Goal: Task Accomplishment & Management: Use online tool/utility

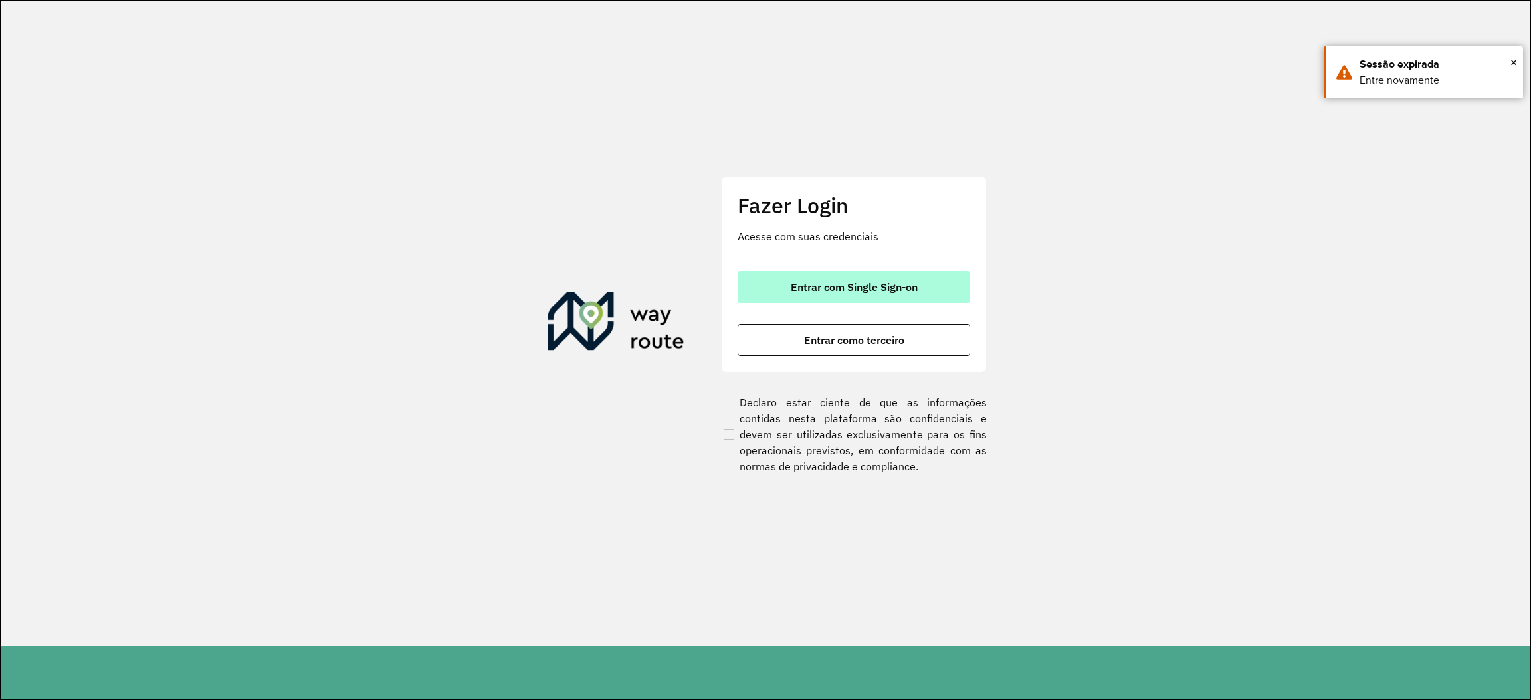
click at [813, 271] on button "Entrar com Single Sign-on" at bounding box center [853, 287] width 233 height 32
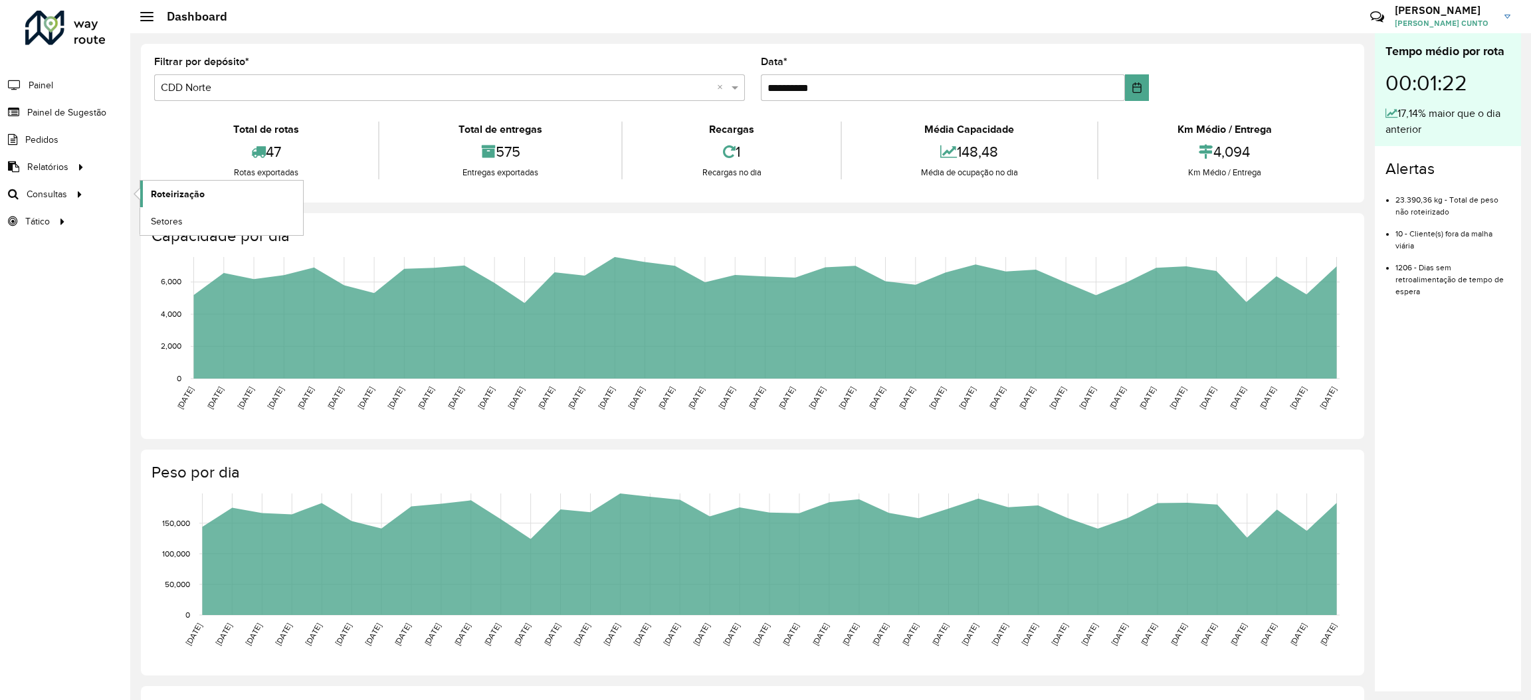
click at [173, 201] on span "Roteirização" at bounding box center [178, 194] width 54 height 14
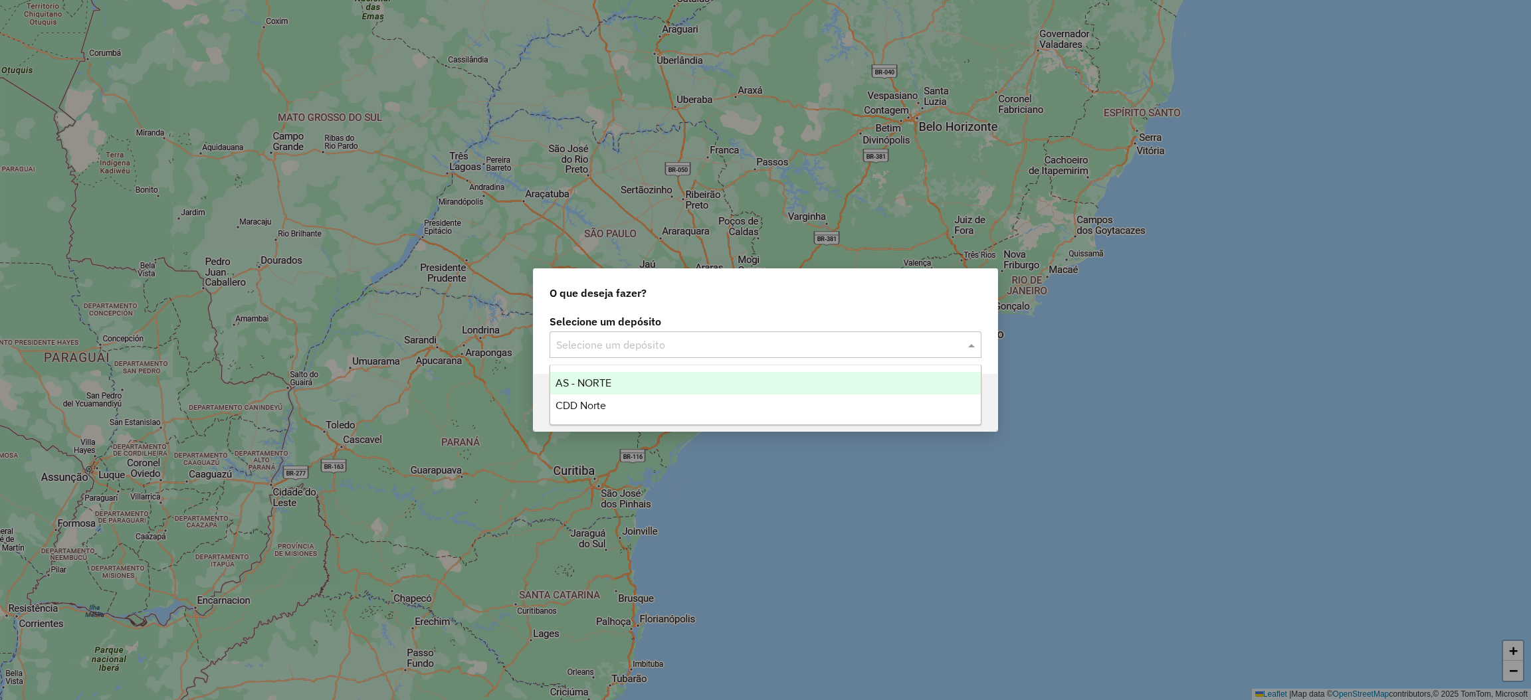
click at [832, 351] on input "text" at bounding box center [752, 346] width 392 height 16
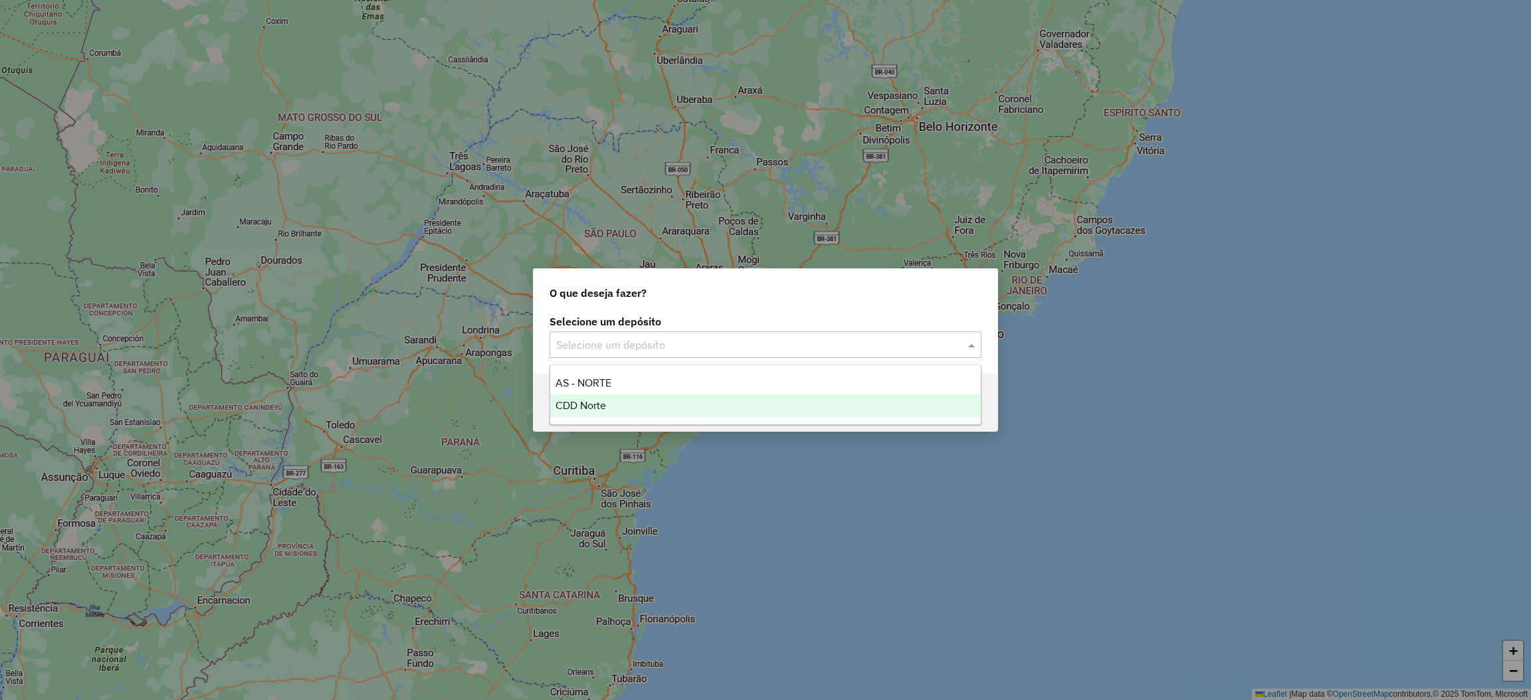
click at [791, 402] on div "CDD Norte" at bounding box center [765, 406] width 431 height 23
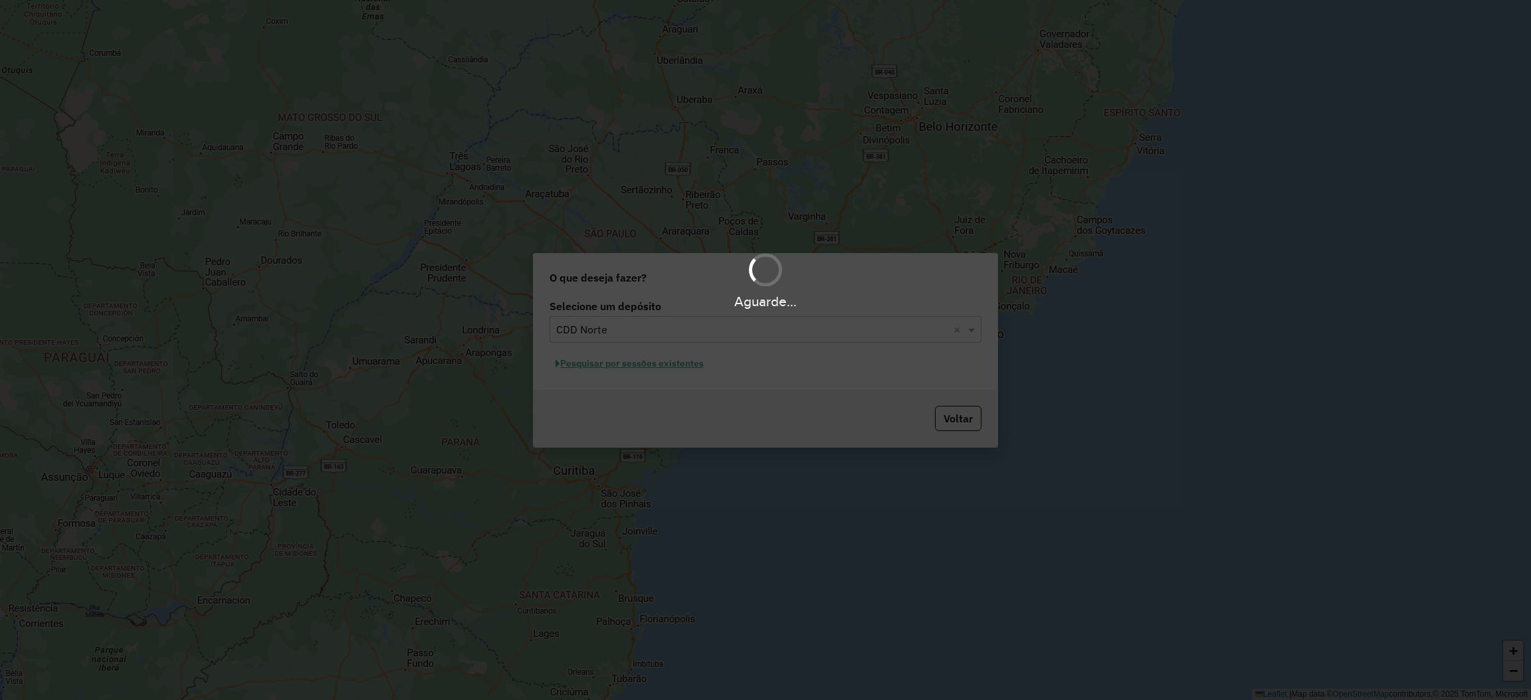
click at [669, 363] on div "Aguarde..." at bounding box center [765, 350] width 1531 height 700
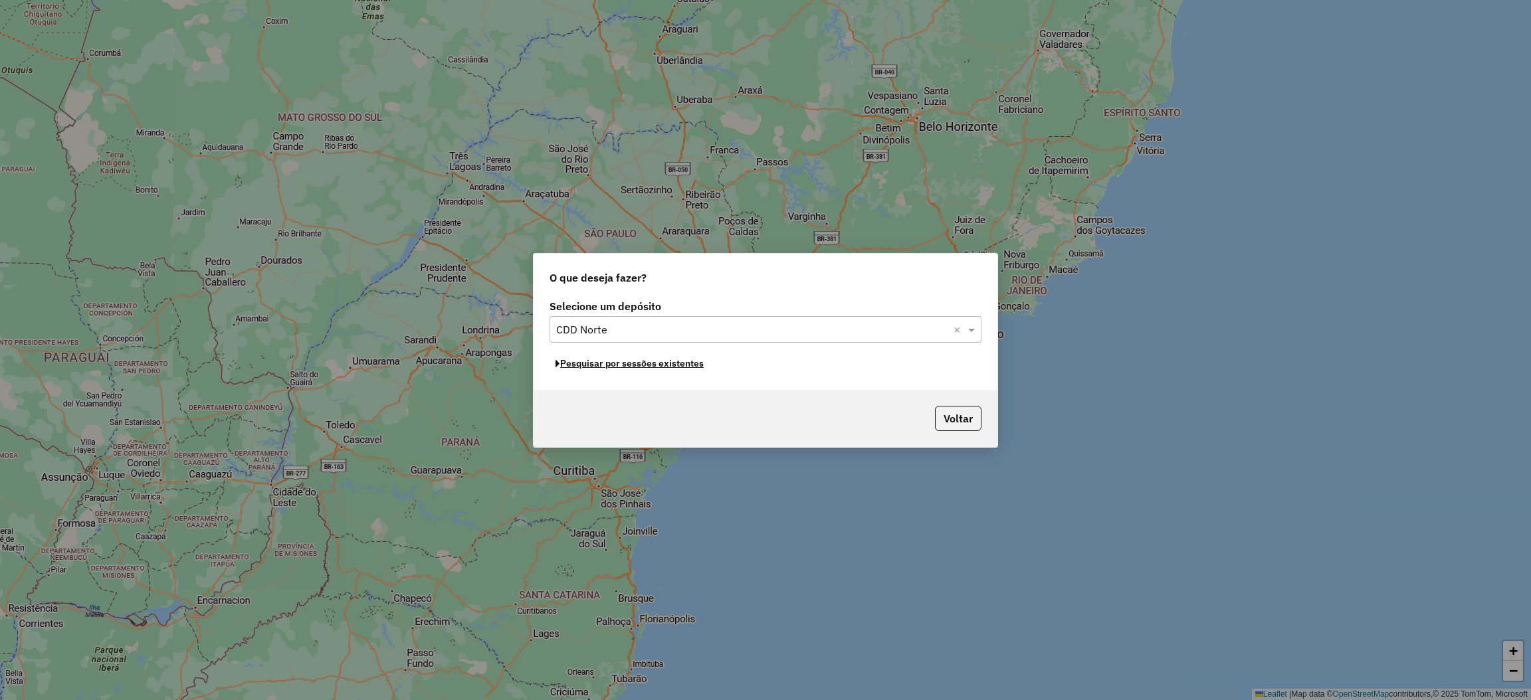
click at [669, 363] on button "Pesquisar por sessões existentes" at bounding box center [629, 363] width 160 height 21
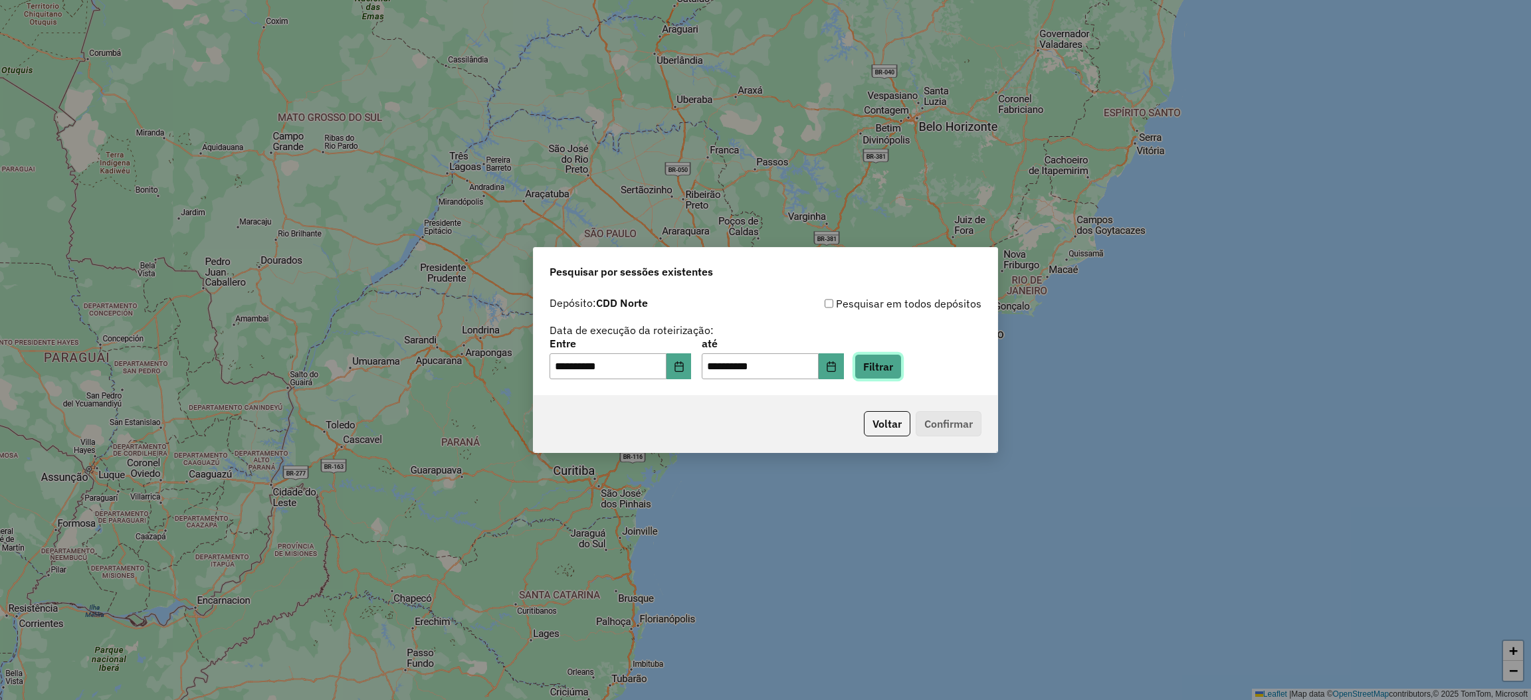
click at [902, 378] on button "Filtrar" at bounding box center [877, 366] width 47 height 25
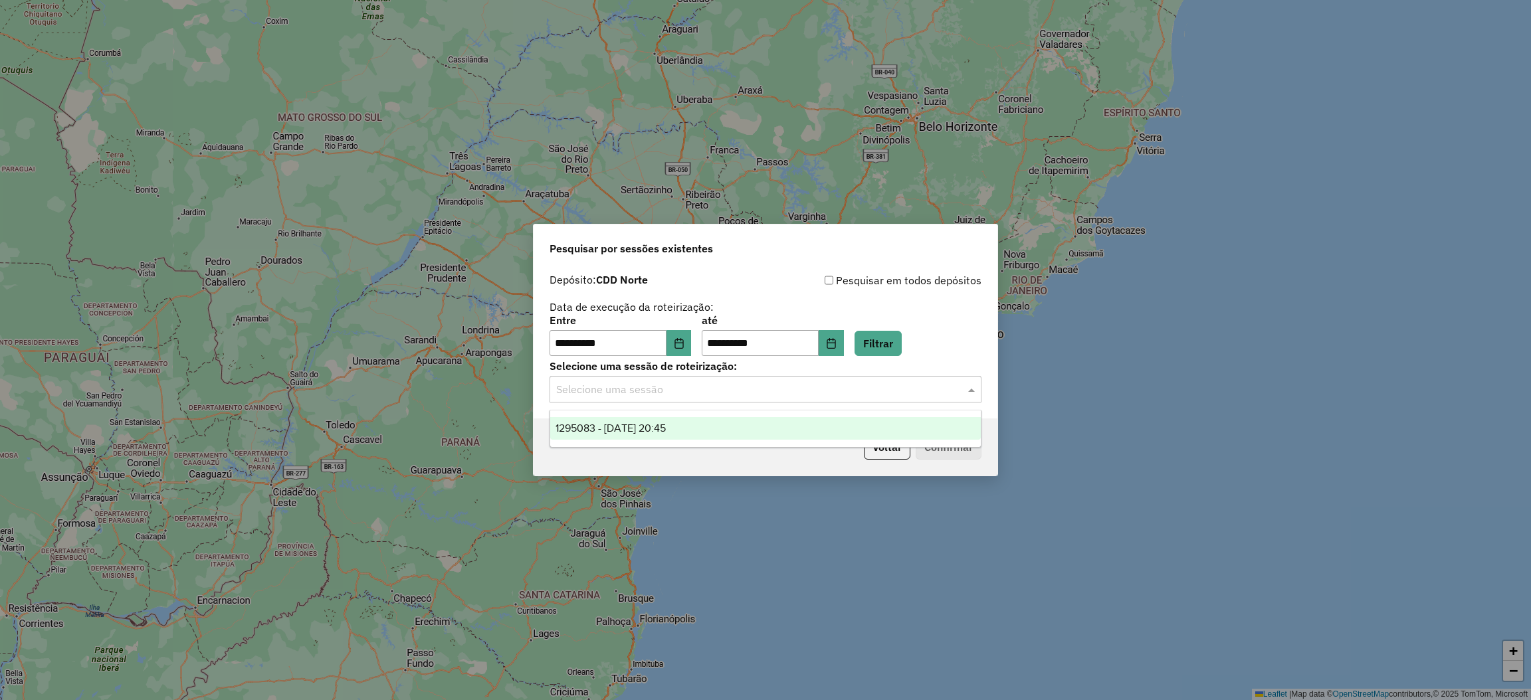
click at [895, 398] on div "Selecione uma sessão" at bounding box center [765, 389] width 432 height 27
click at [882, 423] on div "1295083 - 15/10/2025 20:45" at bounding box center [765, 428] width 431 height 23
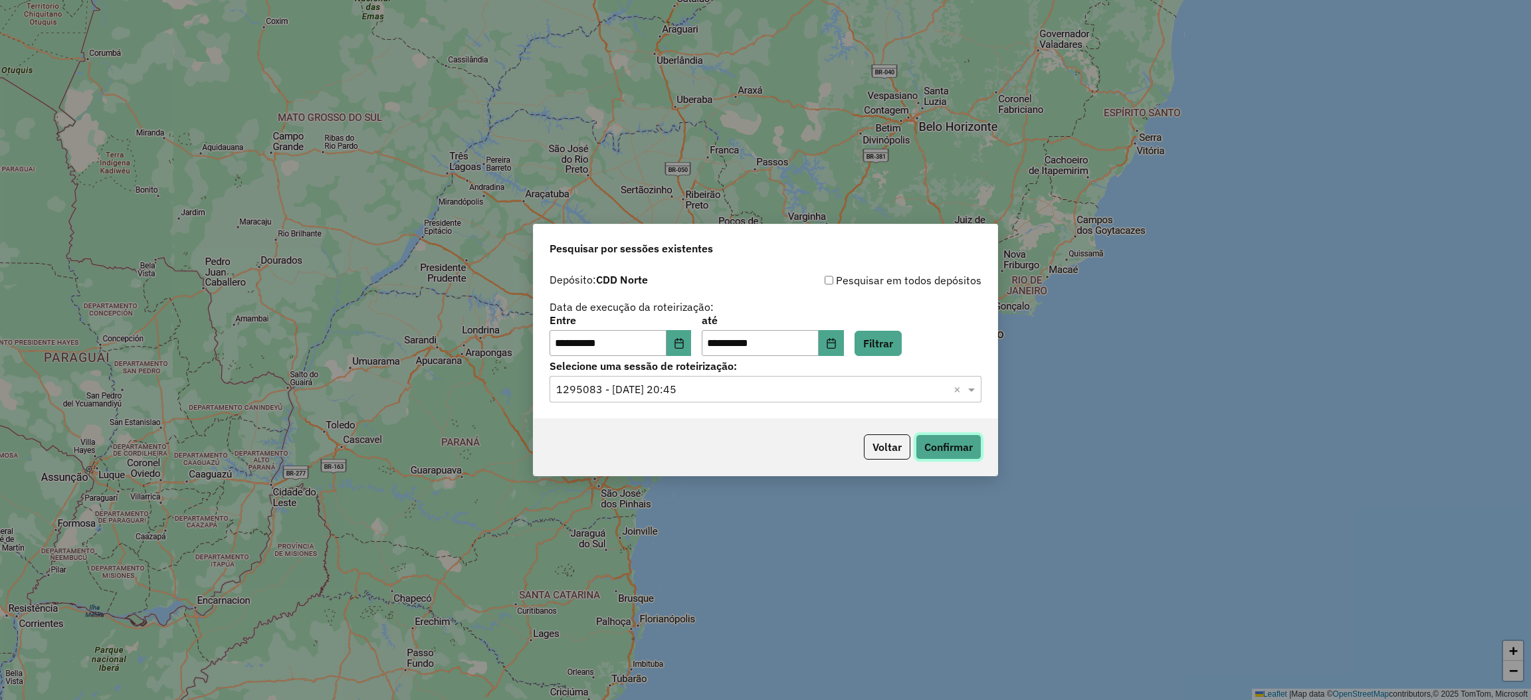
click at [932, 454] on button "Confirmar" at bounding box center [949, 447] width 66 height 25
click at [939, 47] on div "**********" at bounding box center [765, 350] width 1531 height 700
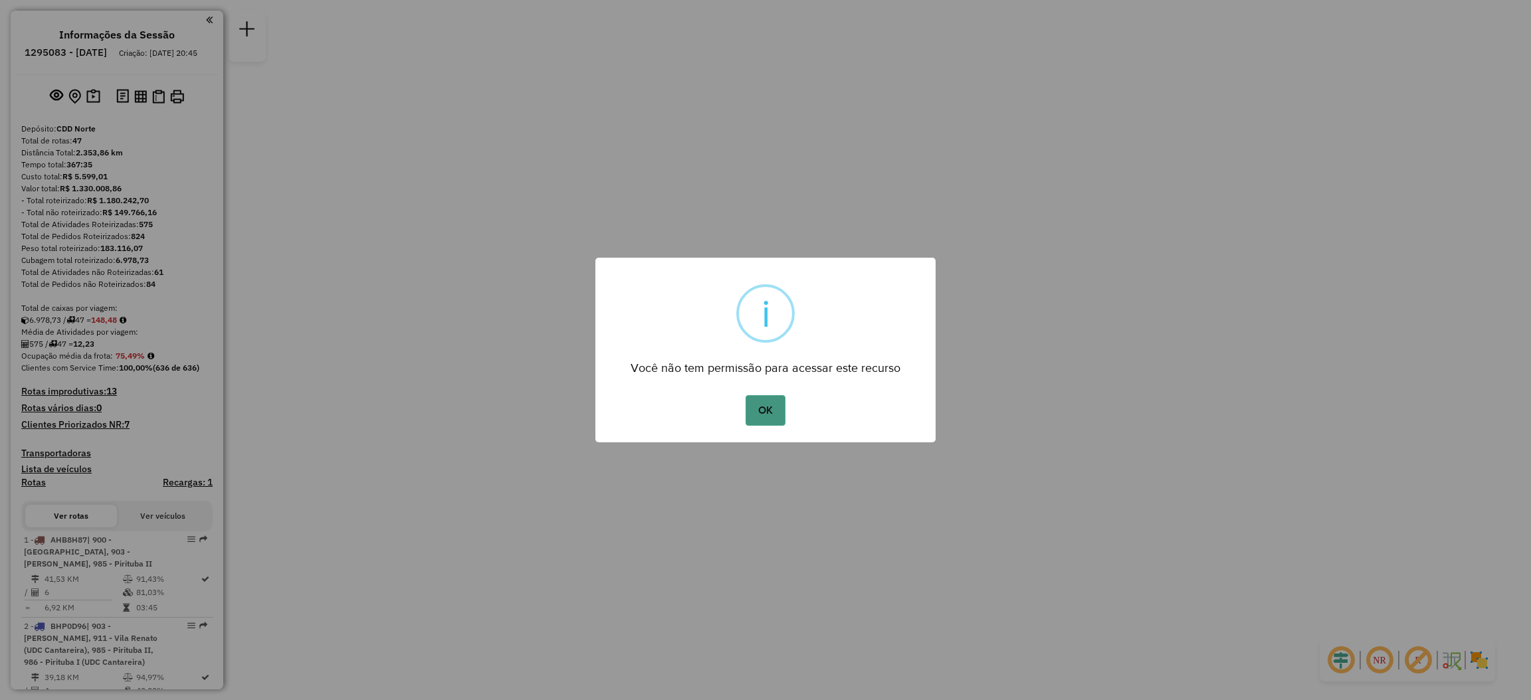
drag, startPoint x: 791, startPoint y: 400, endPoint x: 779, endPoint y: 402, distance: 11.5
click at [779, 402] on div "OK No Cancel" at bounding box center [765, 410] width 340 height 37
click at [779, 402] on button "OK" at bounding box center [764, 410] width 39 height 31
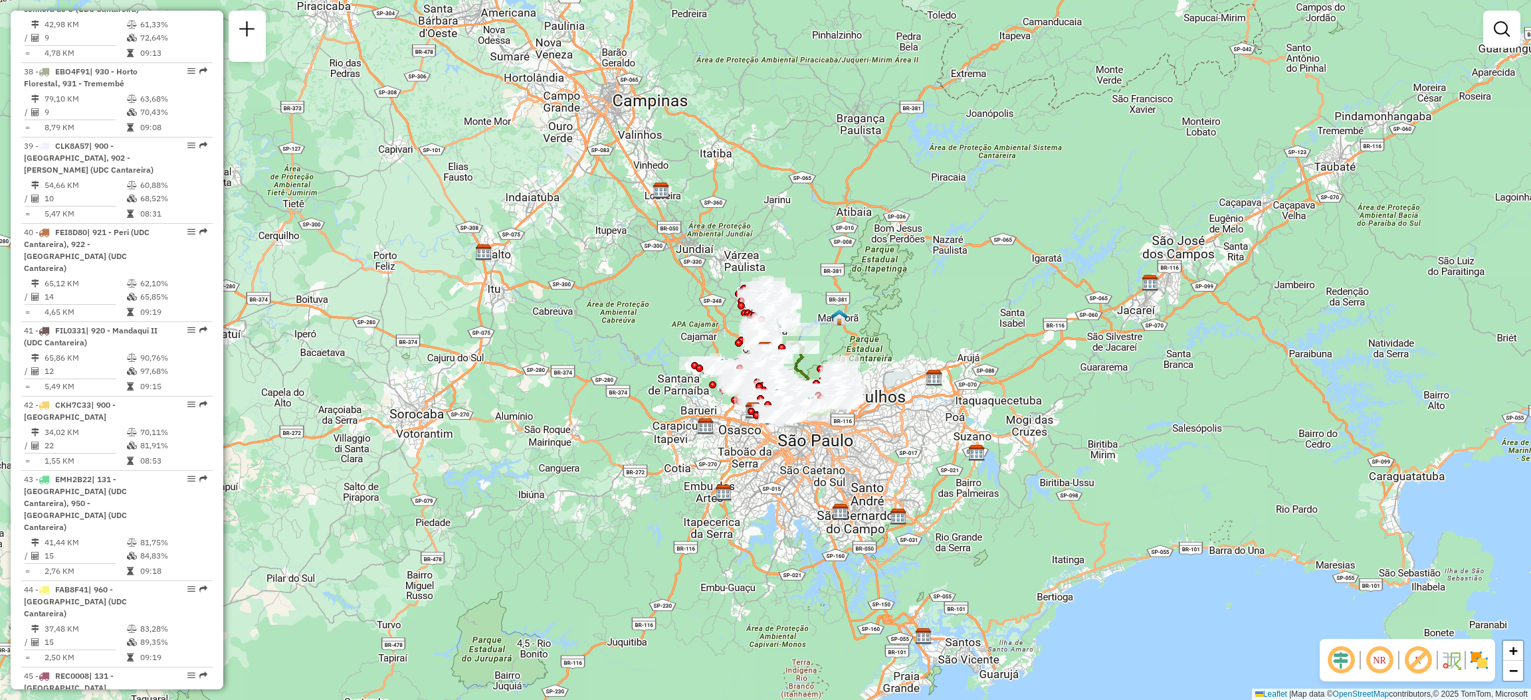
scroll to position [3866, 0]
click at [199, 673] on em at bounding box center [203, 677] width 8 height 8
select select "**********"
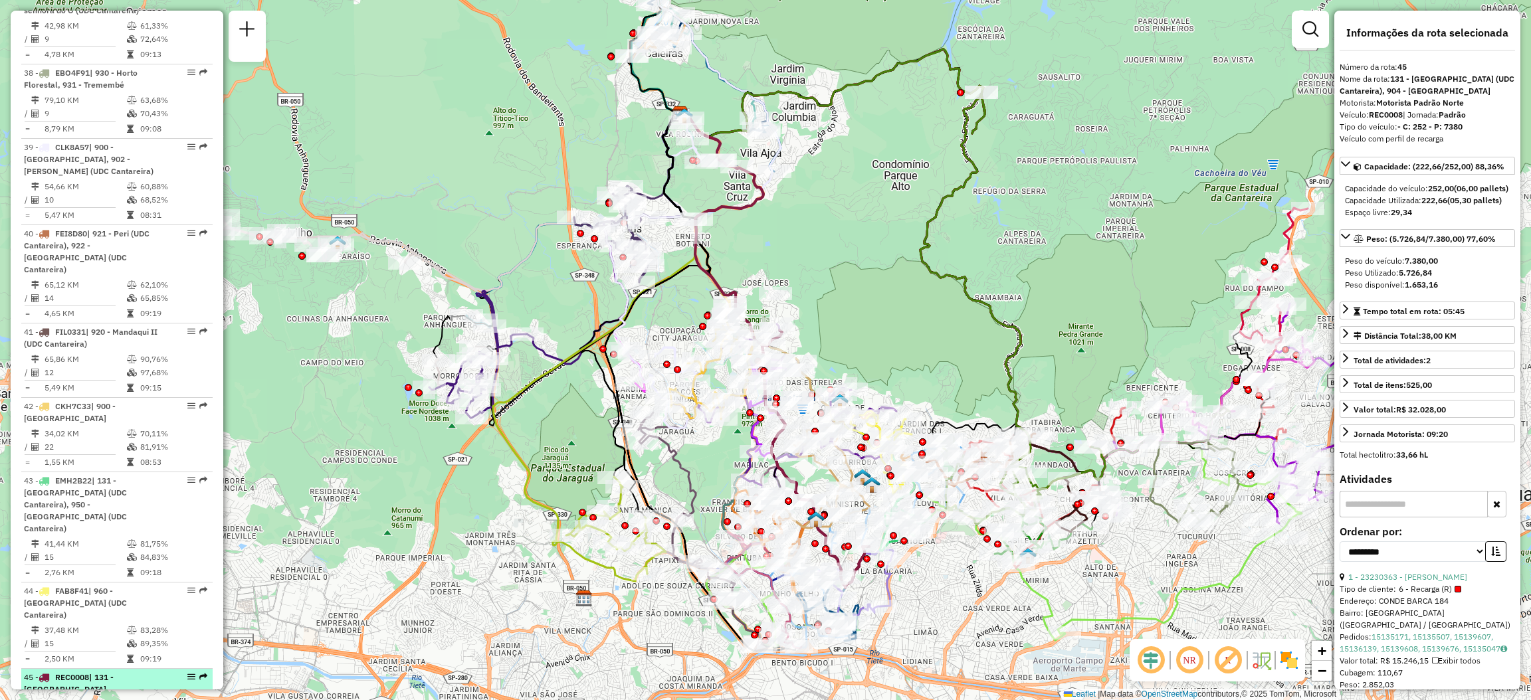
click at [199, 673] on em at bounding box center [203, 677] width 8 height 8
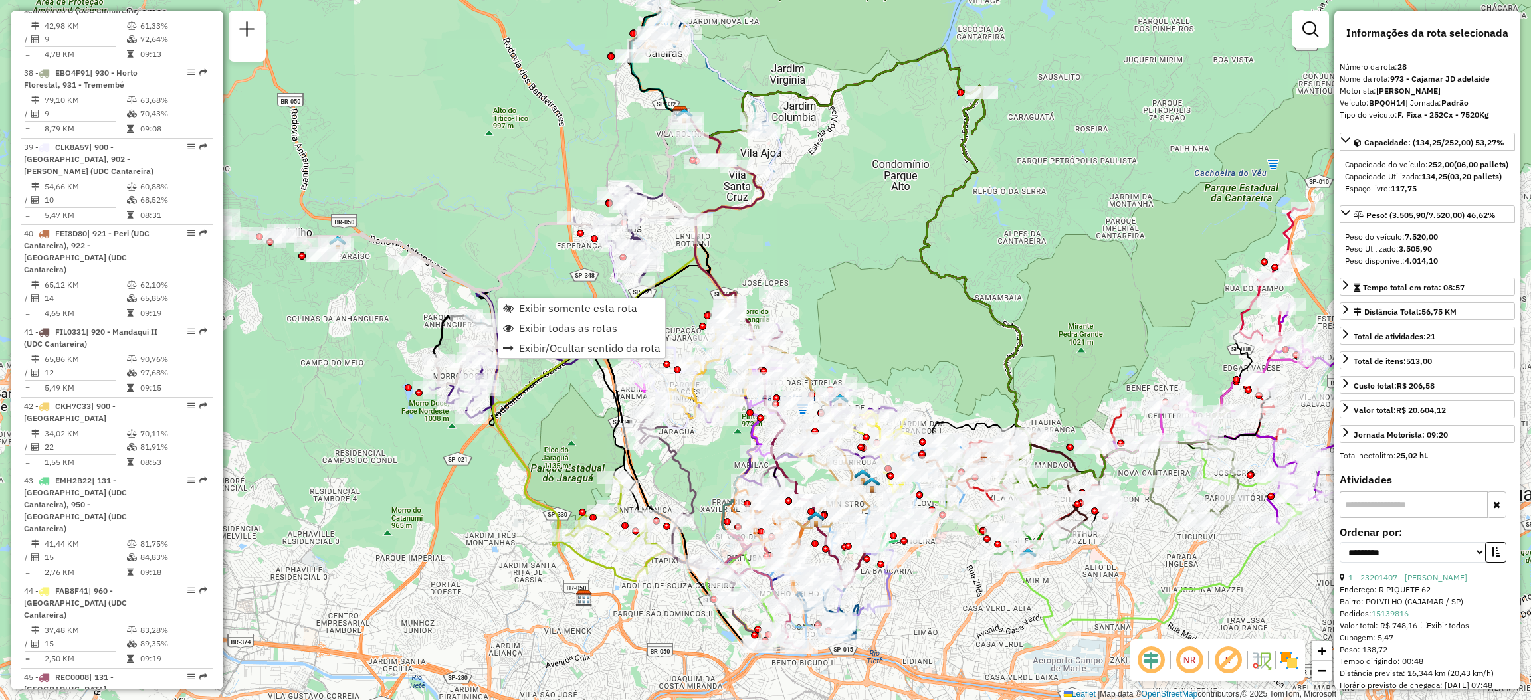
scroll to position [2818, 0]
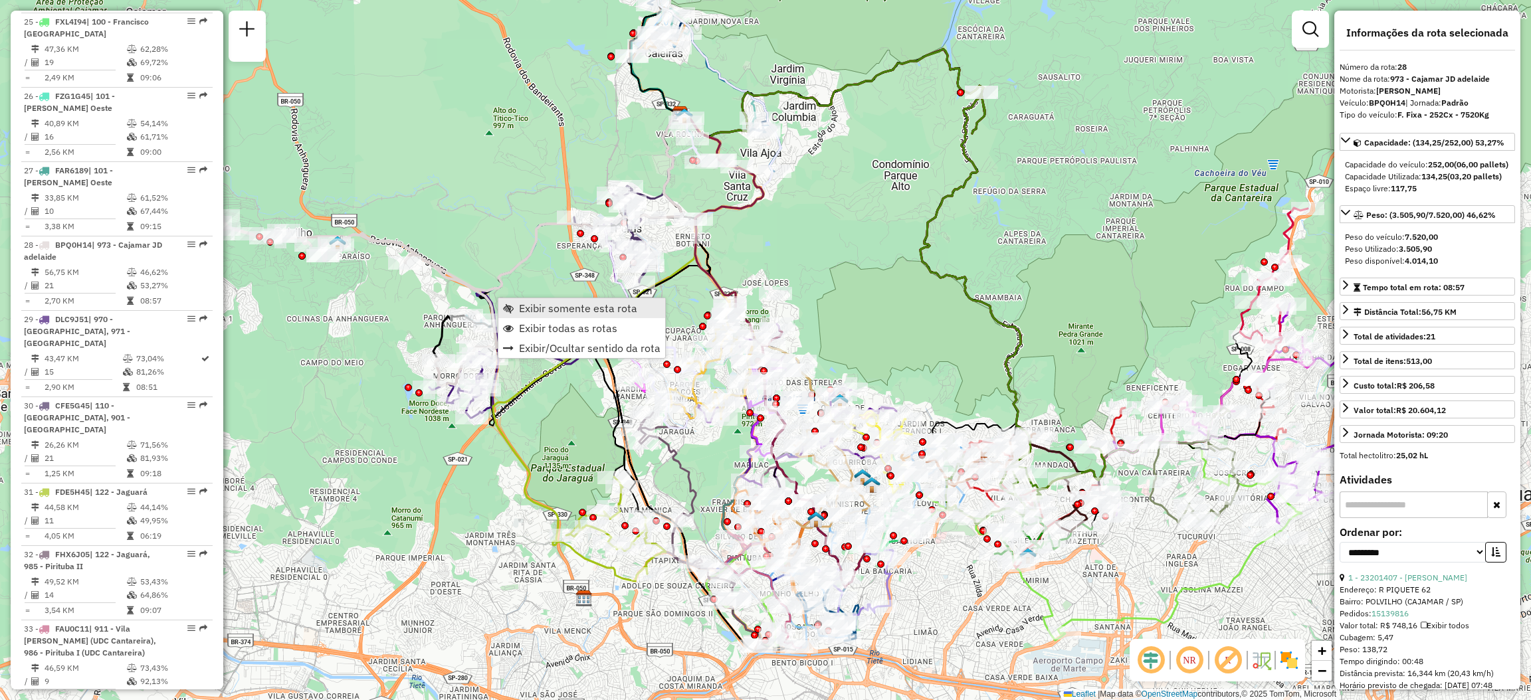
click at [535, 303] on span "Exibir somente esta rota" at bounding box center [578, 308] width 118 height 11
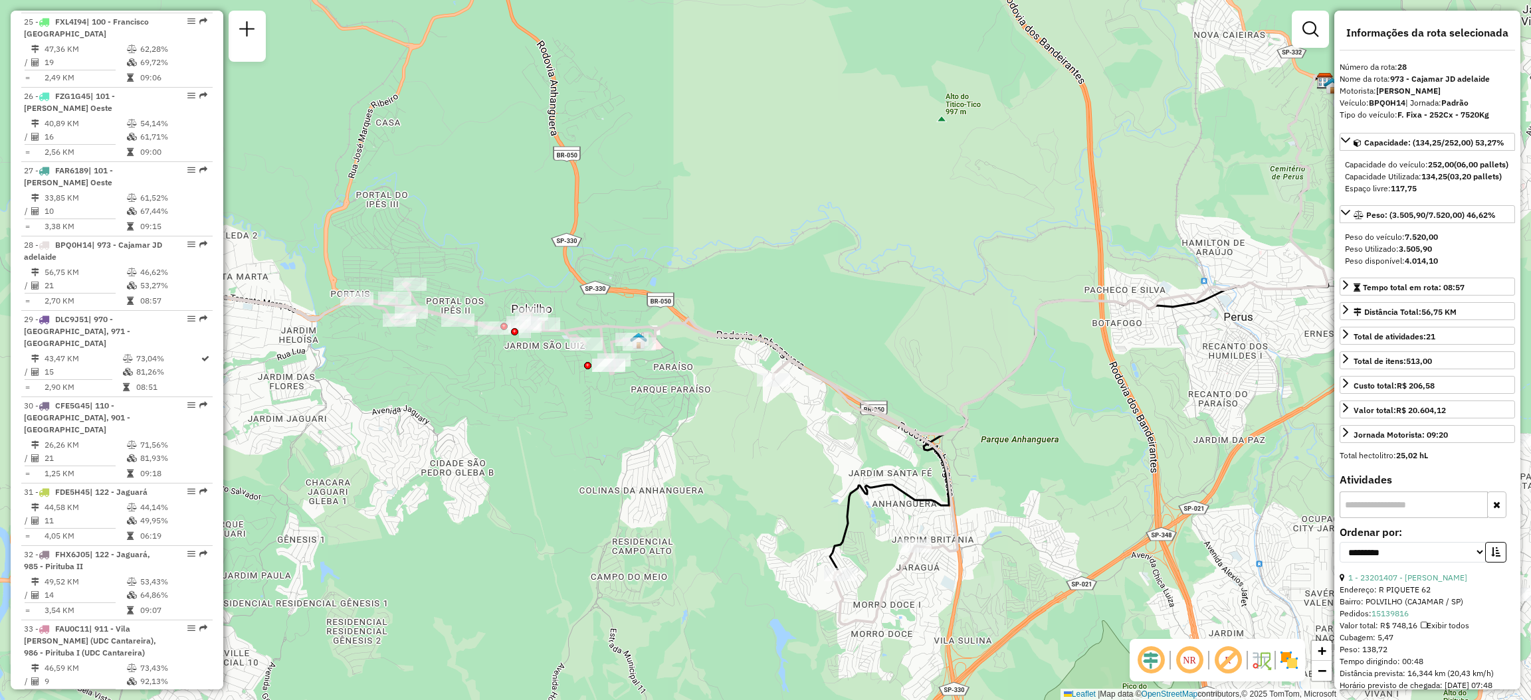
scroll to position [3873, 0]
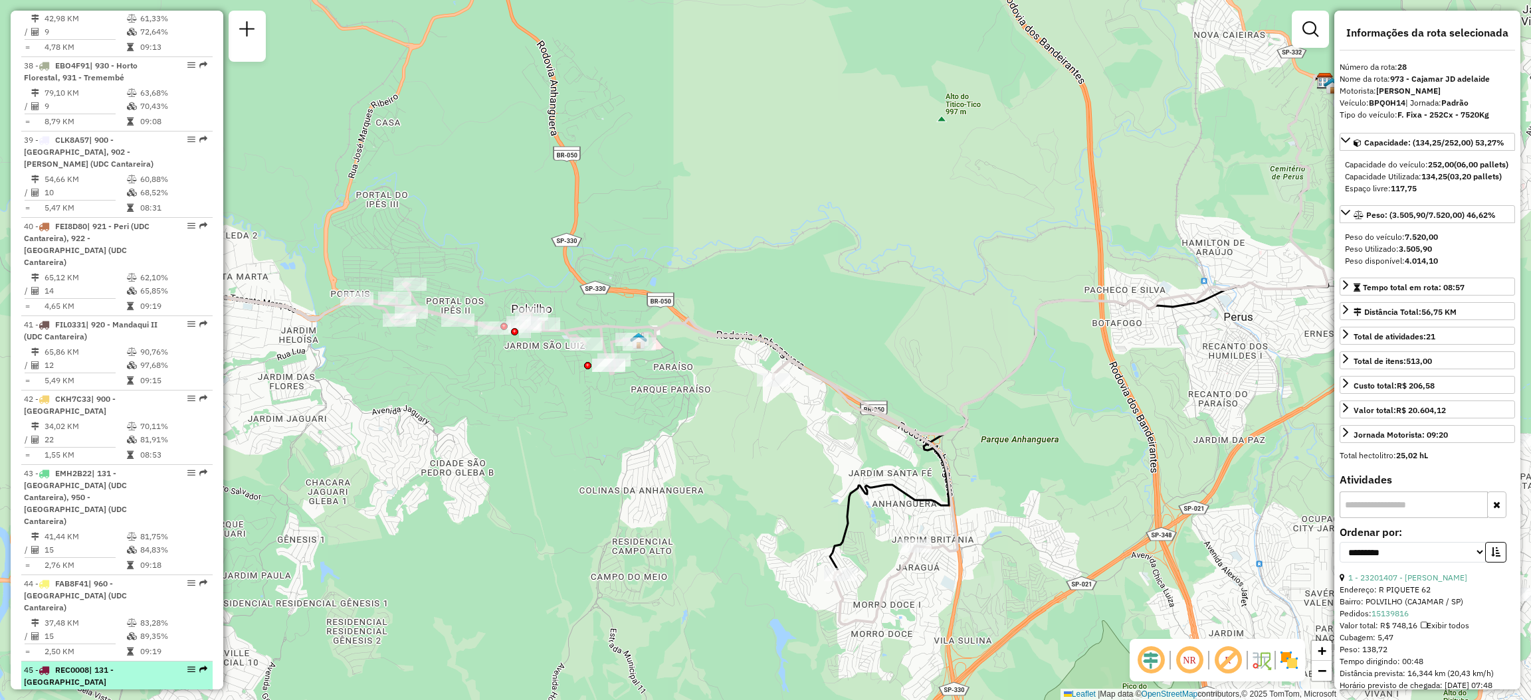
click at [200, 664] on div "45 - REC0008 | 131 - Vila Penteado (UDC Cantareira), 904 - Parque Taipas" at bounding box center [117, 688] width 186 height 48
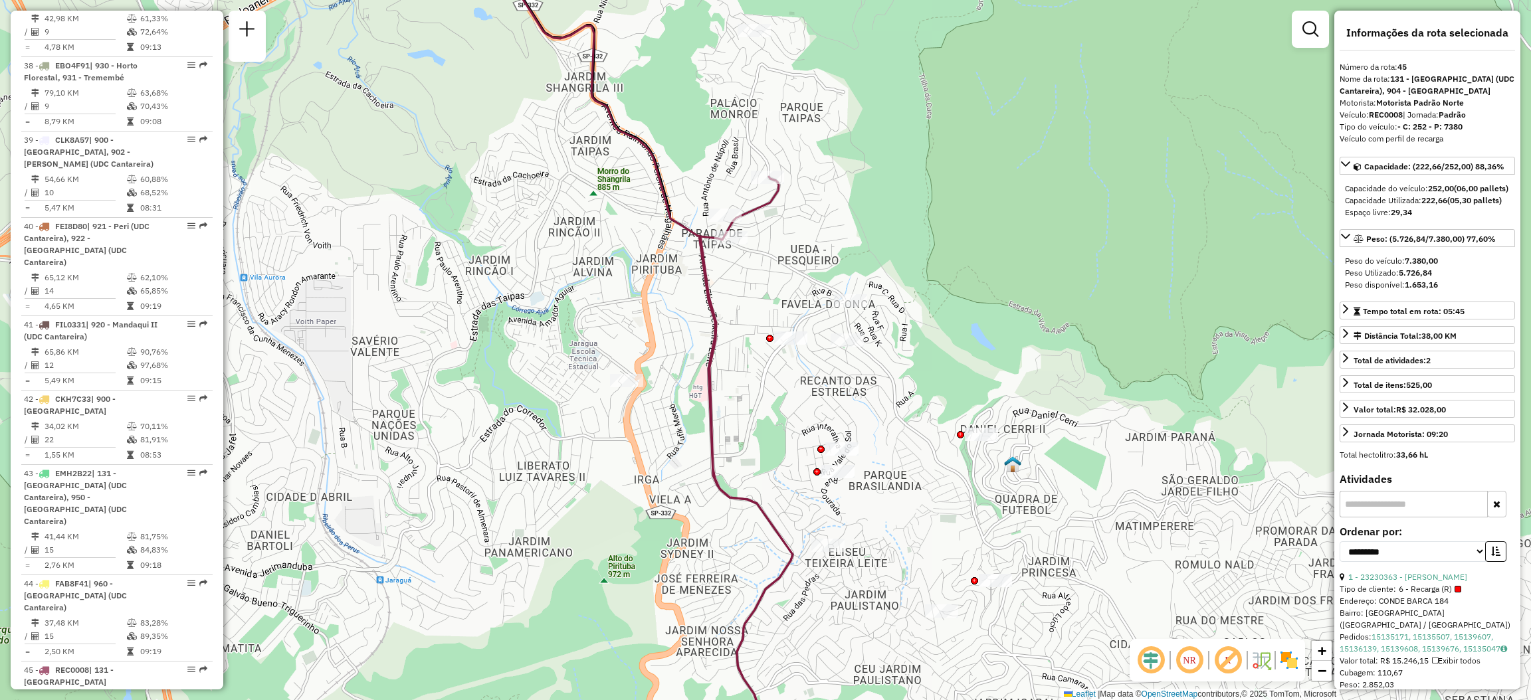
drag, startPoint x: 789, startPoint y: 252, endPoint x: 792, endPoint y: 273, distance: 20.9
click at [792, 273] on div "Janela de atendimento Grade de atendimento Capacidade Transportadoras Veículos …" at bounding box center [765, 350] width 1531 height 700
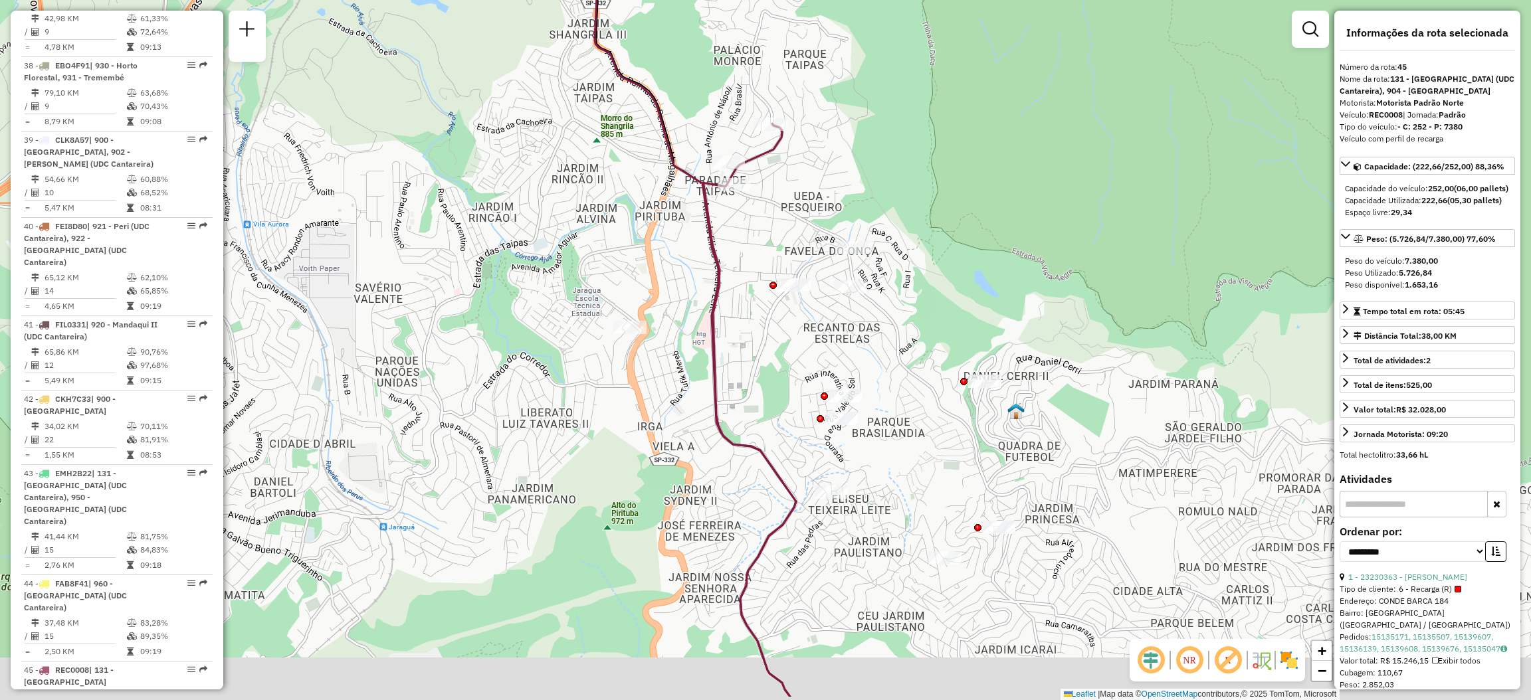
drag, startPoint x: 792, startPoint y: 273, endPoint x: 799, endPoint y: 131, distance: 142.4
click at [799, 131] on div "Janela de atendimento Grade de atendimento Capacidade Transportadoras Veículos …" at bounding box center [765, 350] width 1531 height 700
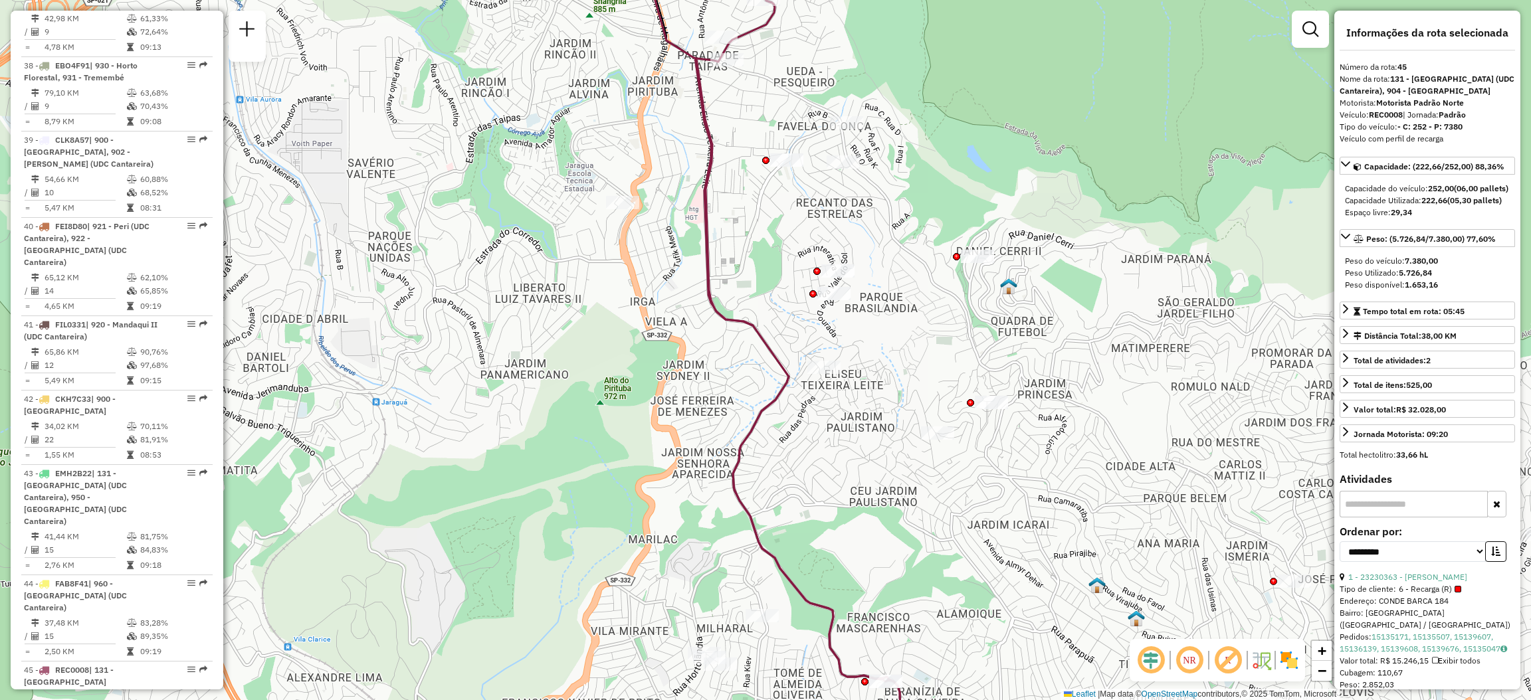
drag, startPoint x: 799, startPoint y: 131, endPoint x: 772, endPoint y: -25, distance: 157.8
click at [772, 0] on html "Aguarde... Pop-up bloqueado! Seu navegador bloqueou automáticamente a abertura …" at bounding box center [765, 350] width 1531 height 700
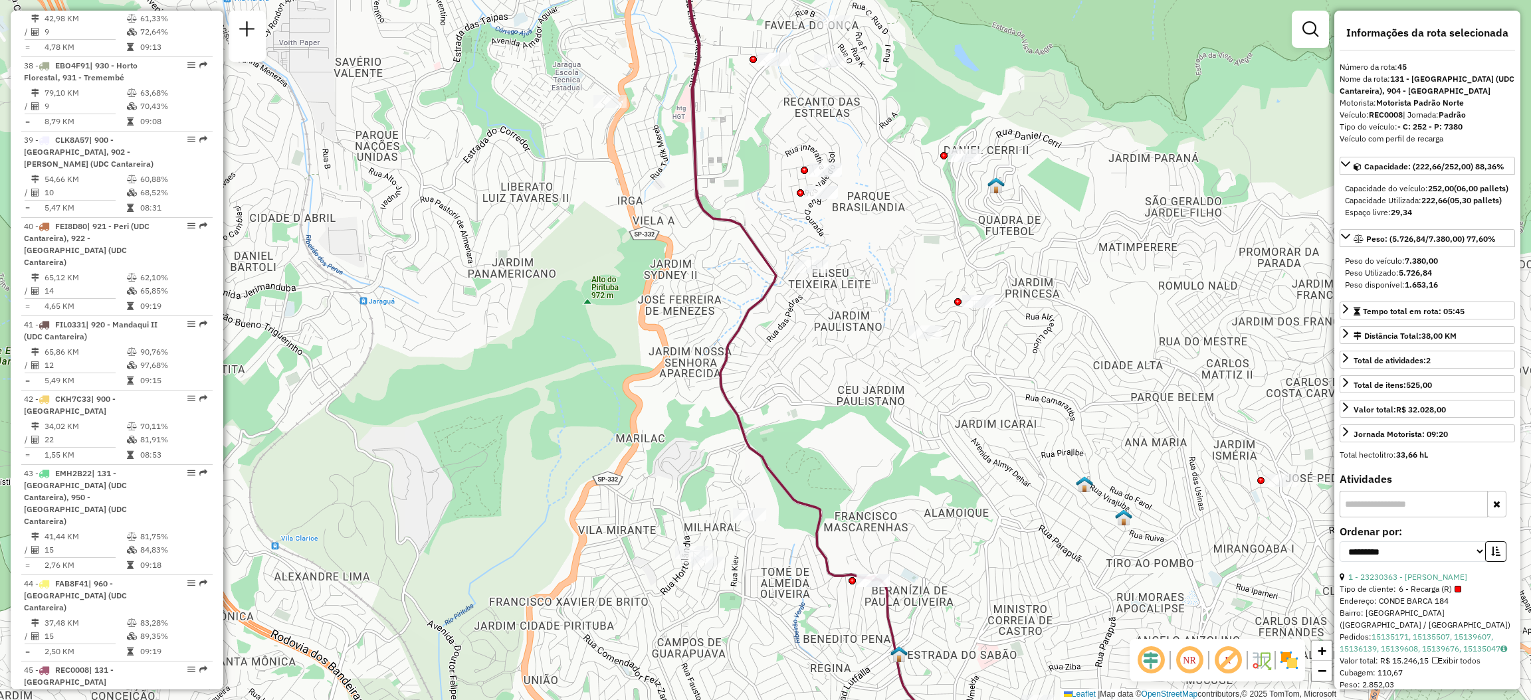
drag, startPoint x: 864, startPoint y: 425, endPoint x: 732, endPoint y: 187, distance: 271.2
click at [732, 187] on div "Janela de atendimento Grade de atendimento Capacidade Transportadoras Veículos …" at bounding box center [765, 350] width 1531 height 700
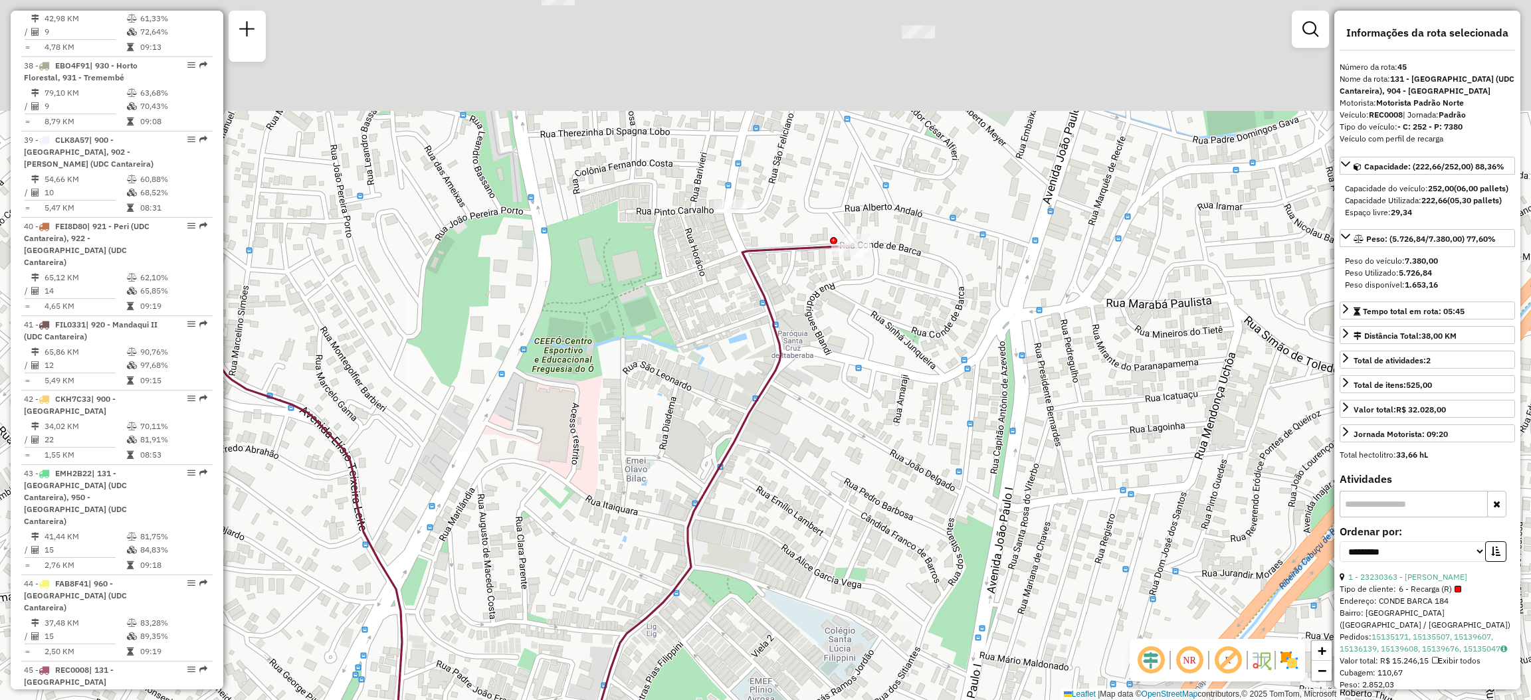
drag, startPoint x: 838, startPoint y: 106, endPoint x: 847, endPoint y: 324, distance: 218.1
click at [847, 324] on div "Janela de atendimento Grade de atendimento Capacidade Transportadoras Veículos …" at bounding box center [765, 350] width 1531 height 700
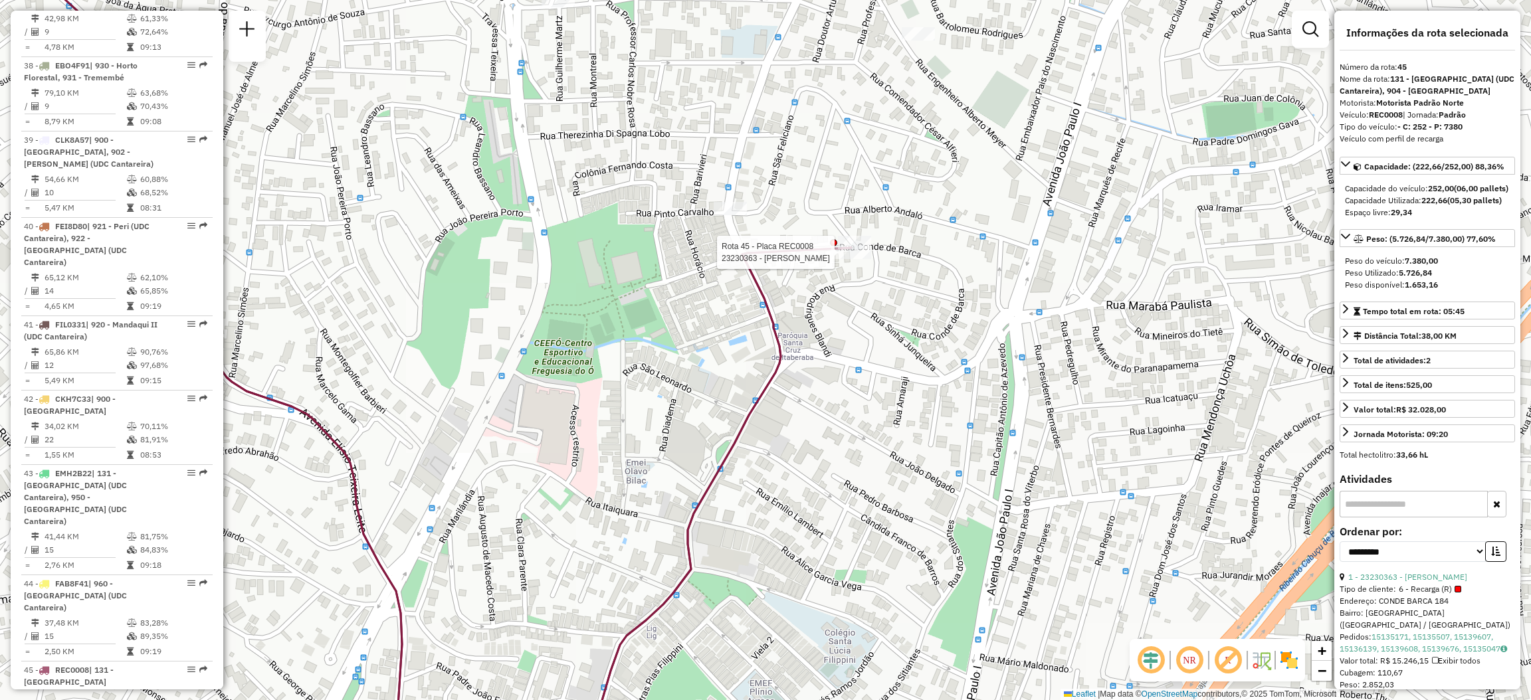
click at [848, 259] on div at bounding box center [851, 252] width 40 height 13
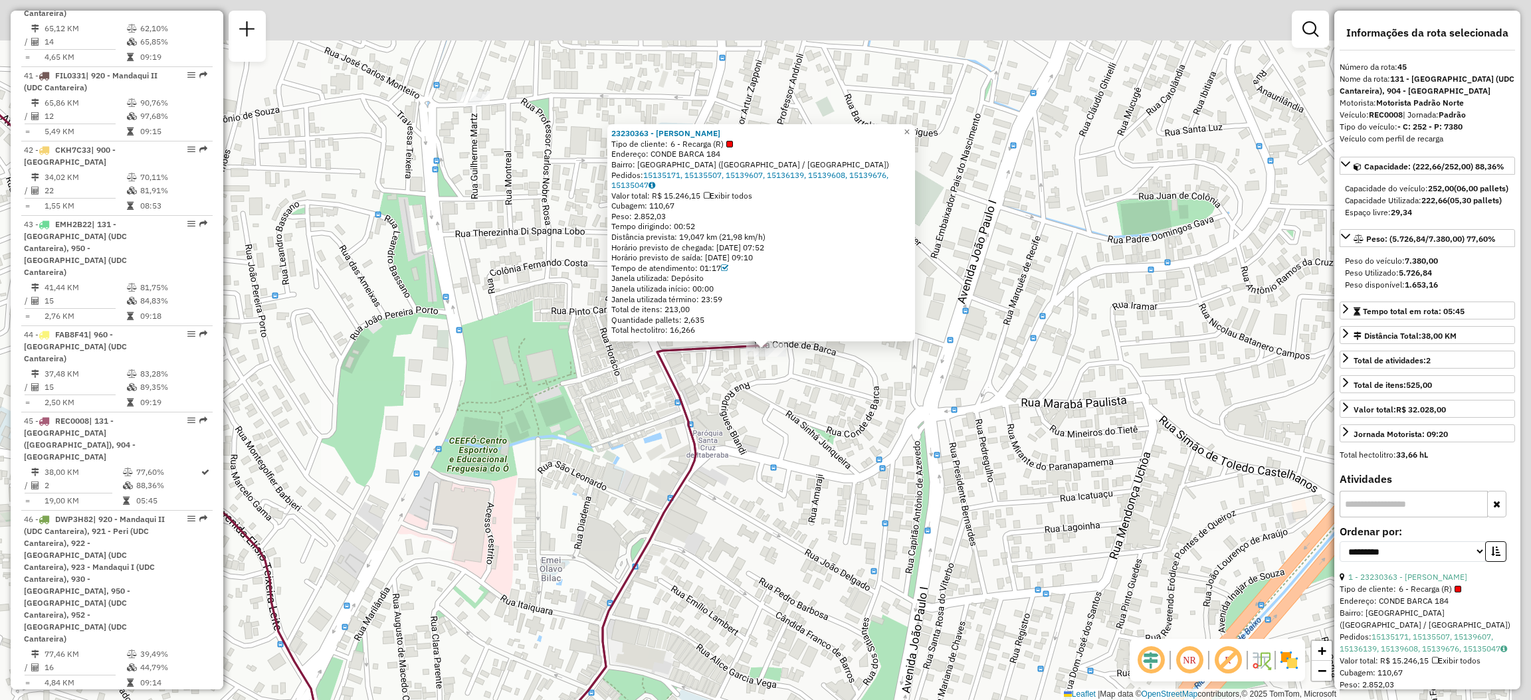
scroll to position [4124, 0]
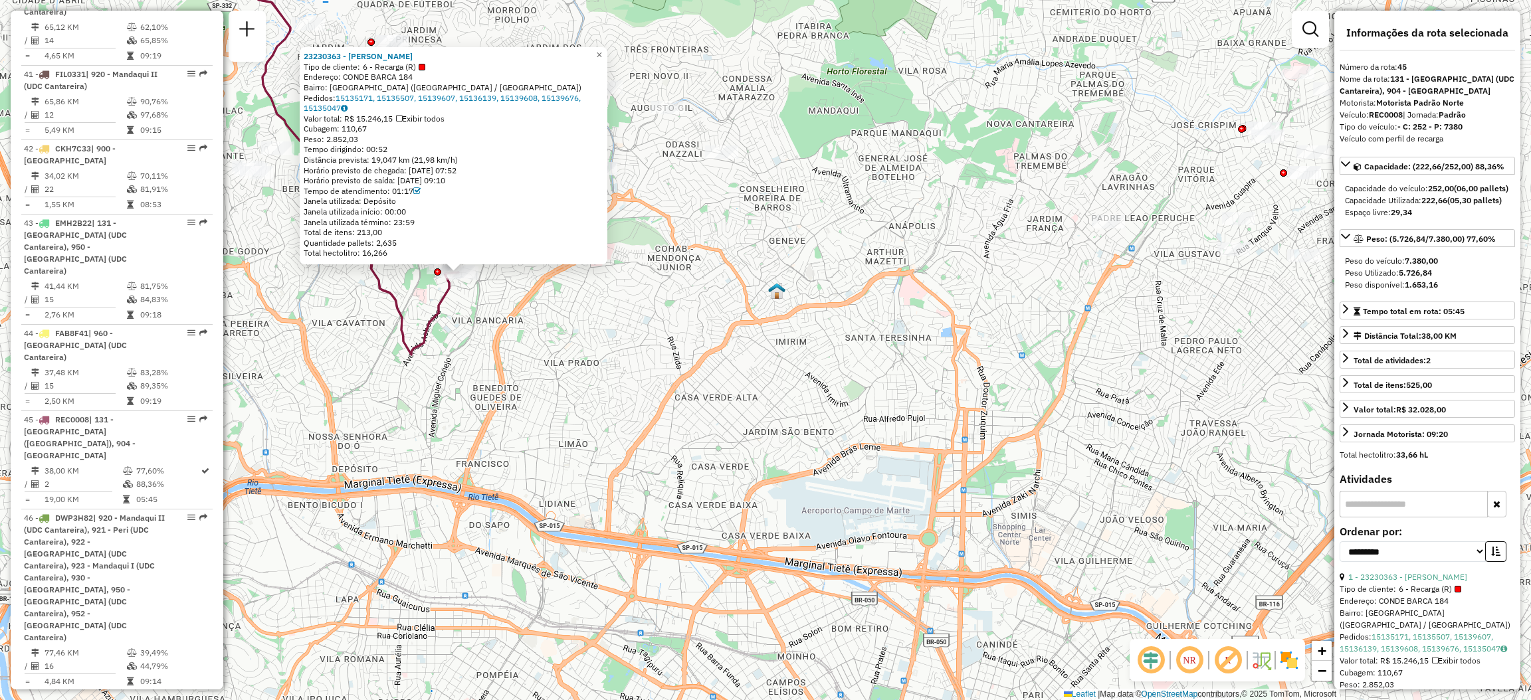
drag, startPoint x: 414, startPoint y: 262, endPoint x: 489, endPoint y: 302, distance: 84.7
click at [489, 302] on div "23230363 - DAYANE P OLIVEIRA Tipo de cliente: 6 - Recarga (R) Endereço: CONDE B…" at bounding box center [765, 350] width 1531 height 700
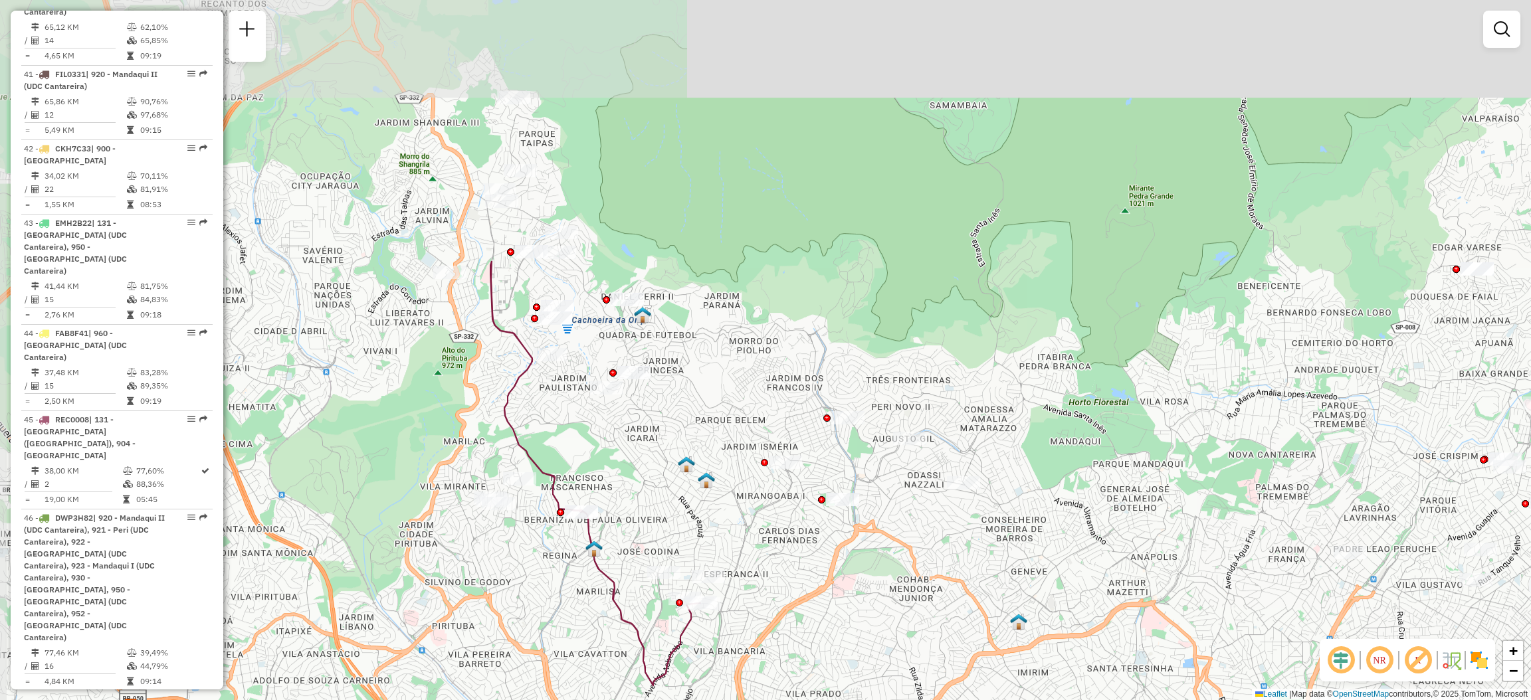
drag, startPoint x: 489, startPoint y: 302, endPoint x: 724, endPoint y: 622, distance: 397.3
click at [724, 622] on div "Janela de atendimento Grade de atendimento Capacidade Transportadoras Veículos …" at bounding box center [765, 350] width 1531 height 700
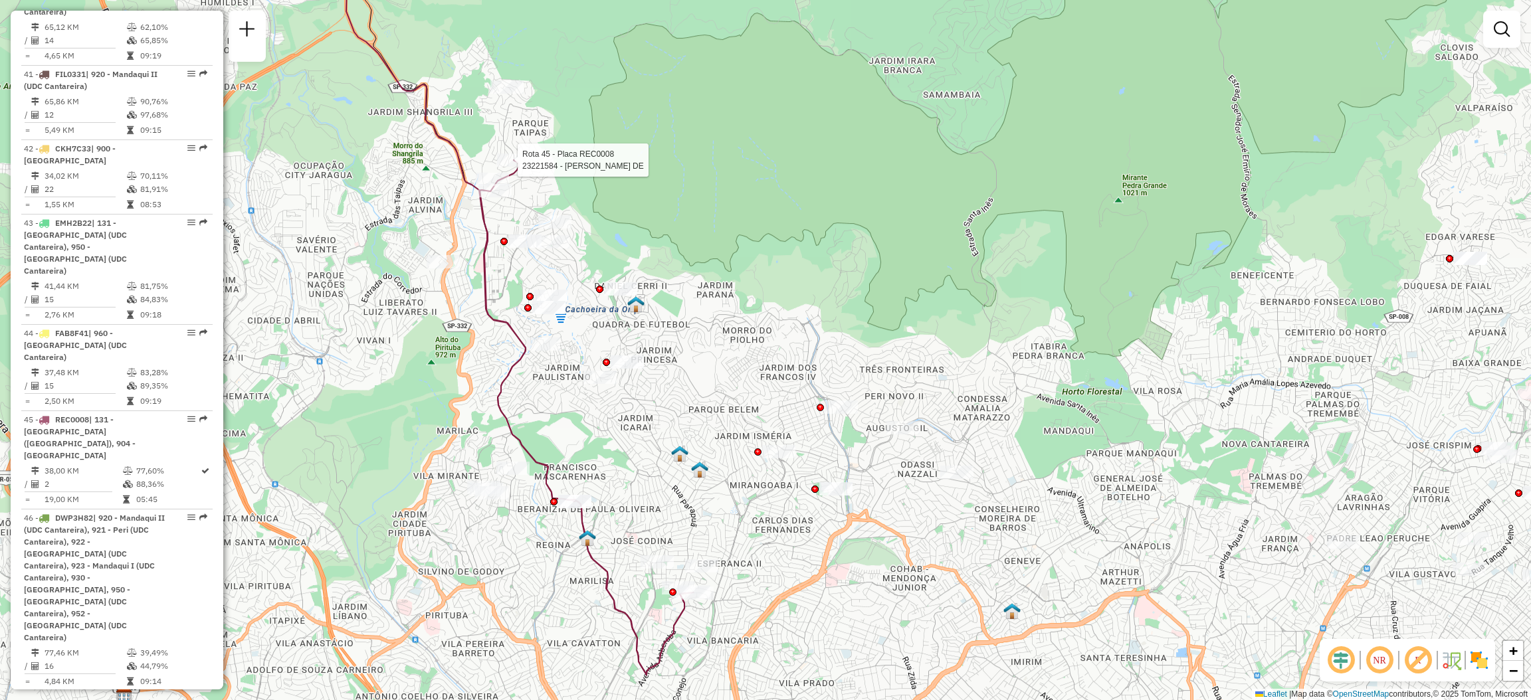
click at [515, 167] on div at bounding box center [513, 159] width 33 height 13
select select "**********"
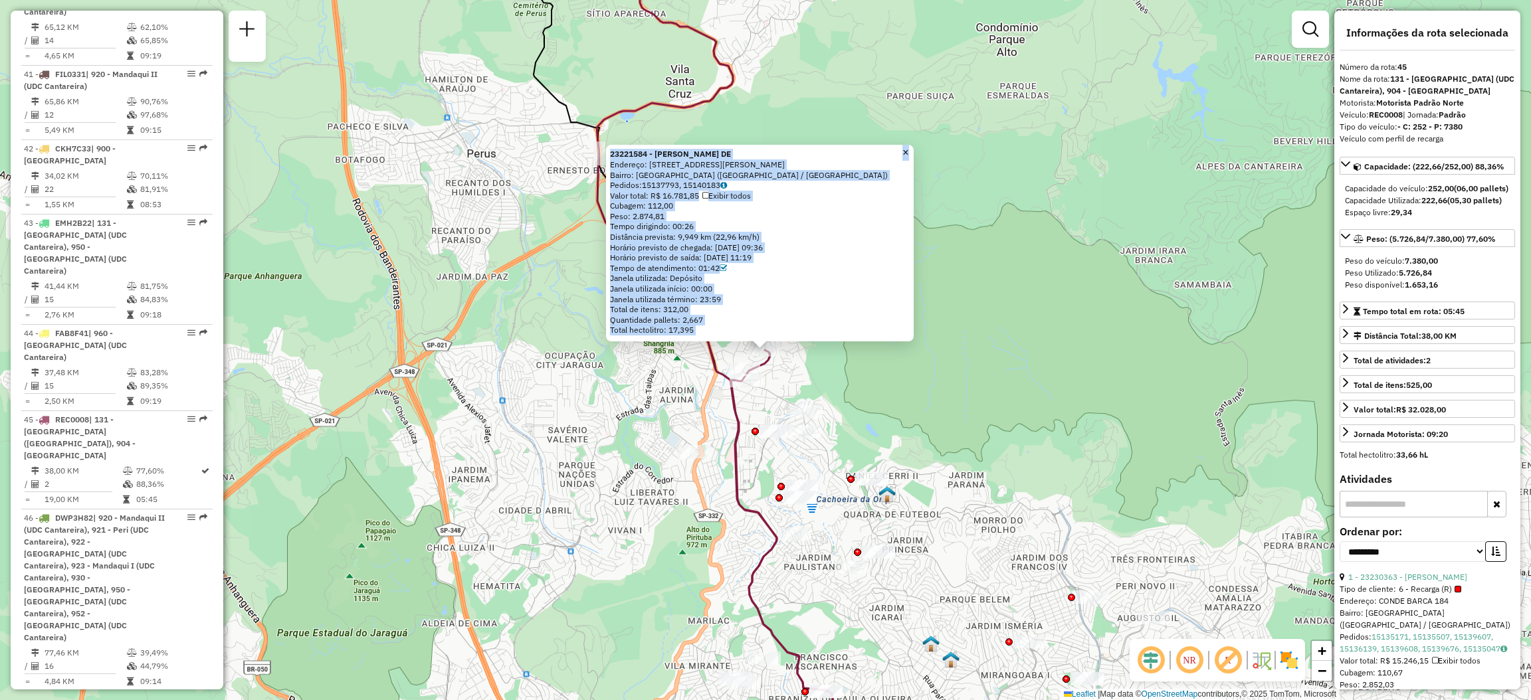
click at [766, 301] on div "Janela utilizada término: 23:59" at bounding box center [760, 299] width 300 height 11
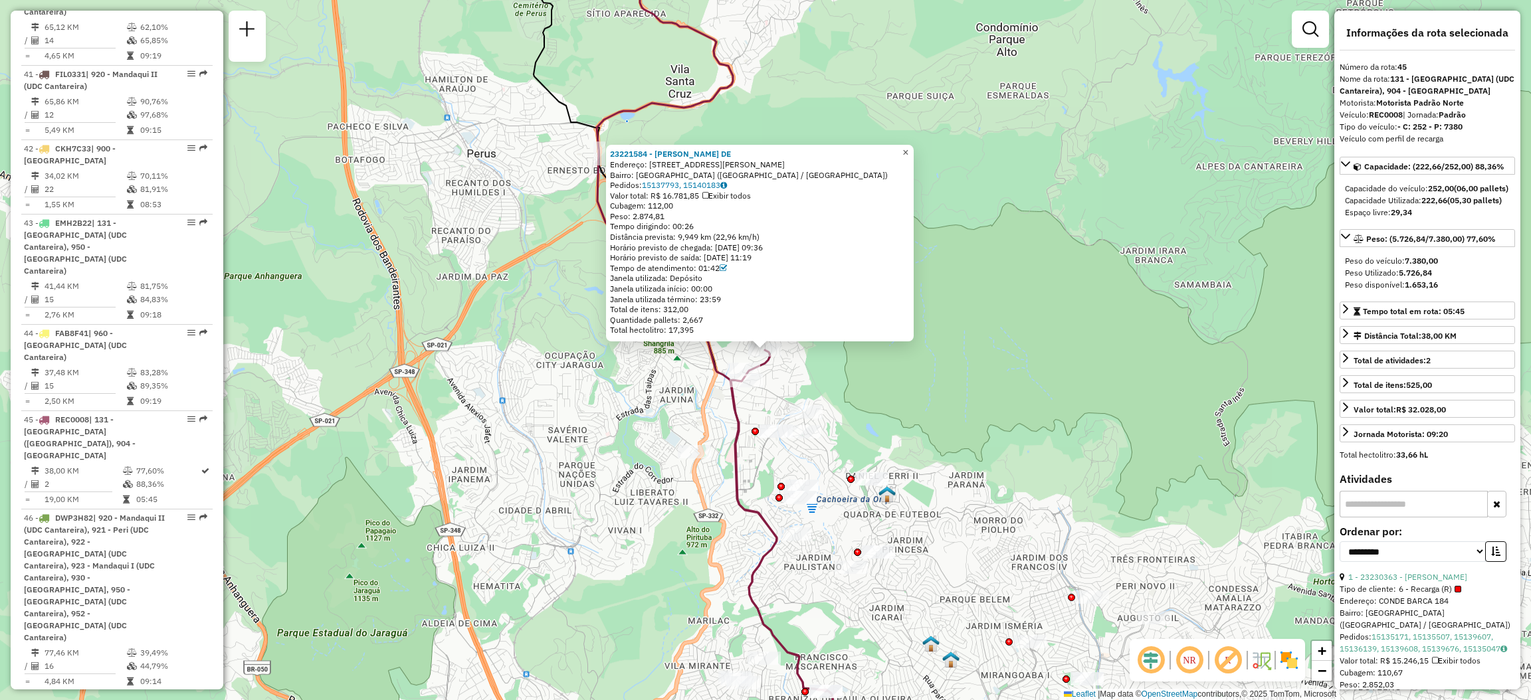
click at [908, 147] on span "×" at bounding box center [905, 152] width 6 height 11
